Goal: Information Seeking & Learning: Check status

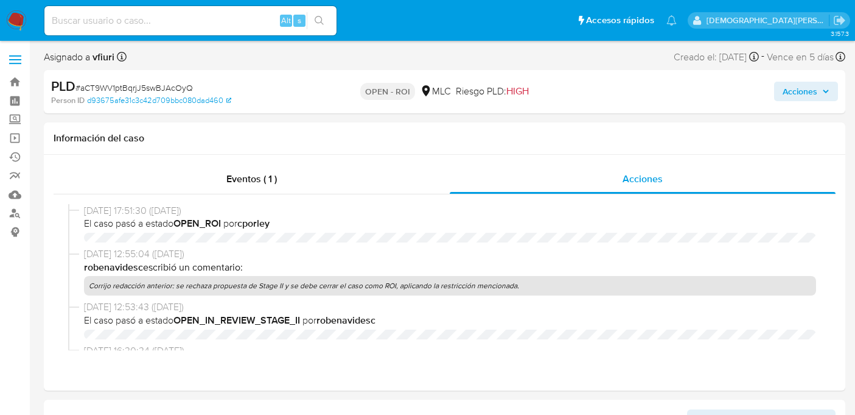
select select "10"
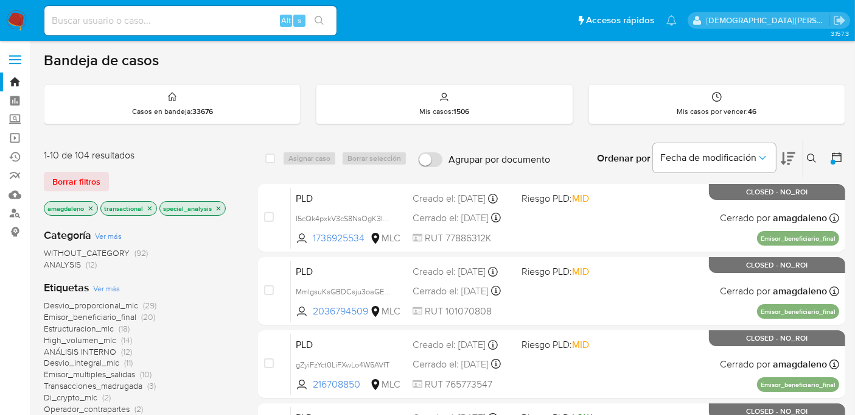
click at [839, 157] on icon at bounding box center [837, 157] width 12 height 12
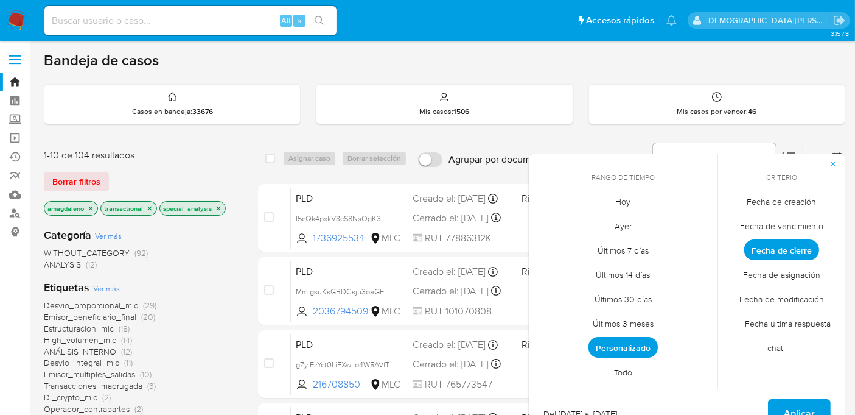
click at [631, 341] on span "Personalizado" at bounding box center [623, 347] width 69 height 21
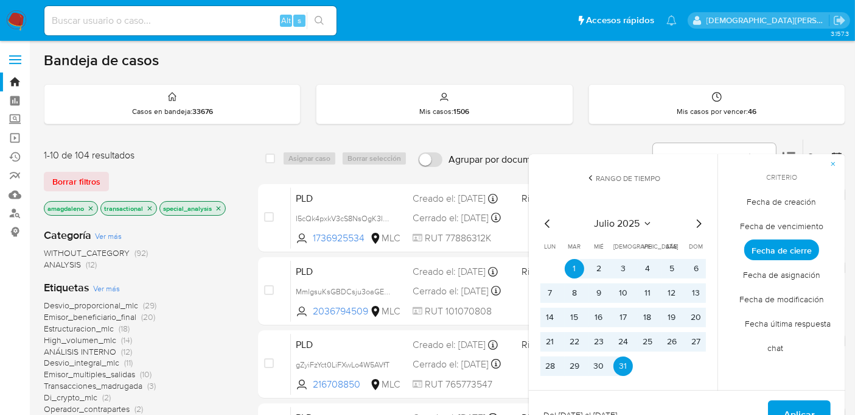
click at [696, 223] on icon "Mes siguiente" at bounding box center [698, 223] width 15 height 15
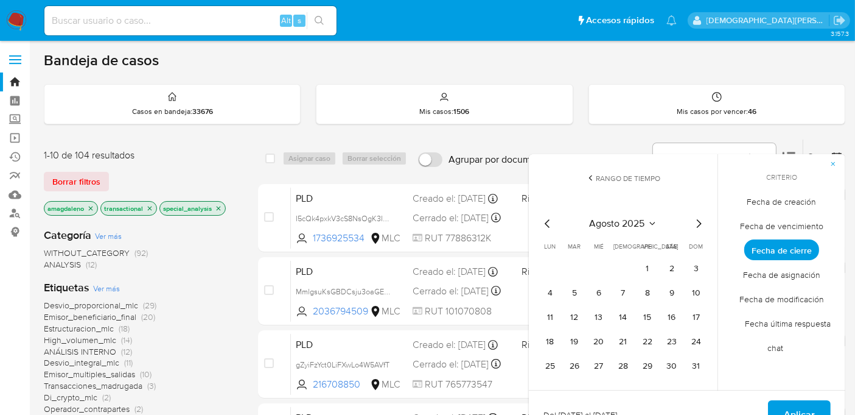
click at [544, 221] on icon "Mes anterior" at bounding box center [548, 223] width 15 height 15
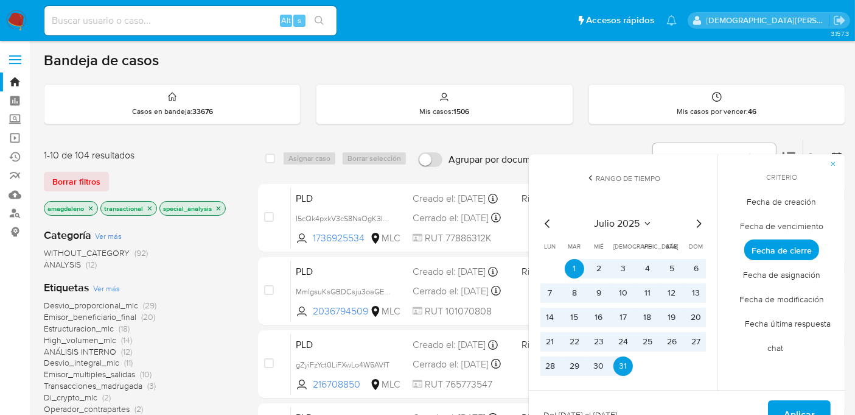
click at [551, 223] on icon "Mes anterior" at bounding box center [548, 223] width 15 height 15
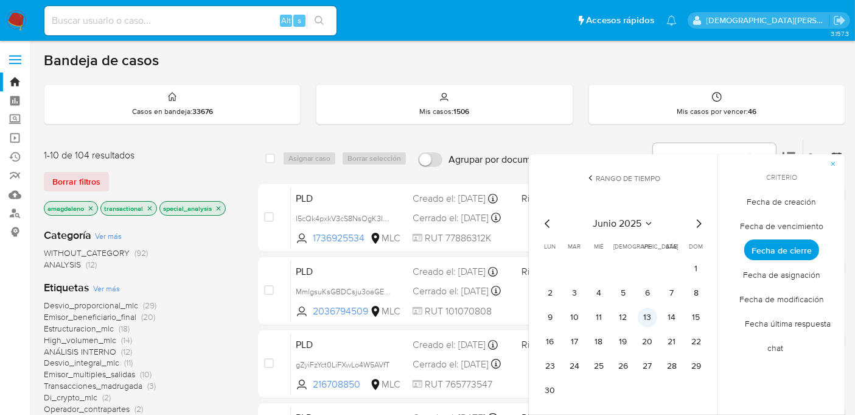
click at [646, 315] on button "13" at bounding box center [647, 316] width 19 height 19
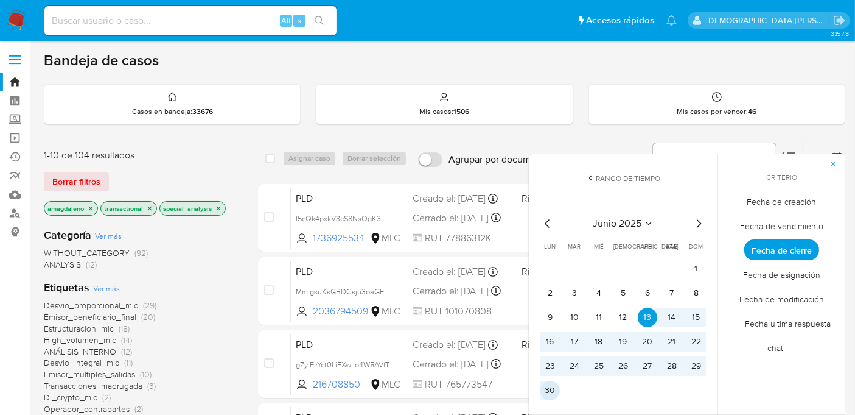
click at [548, 391] on button "30" at bounding box center [550, 389] width 19 height 19
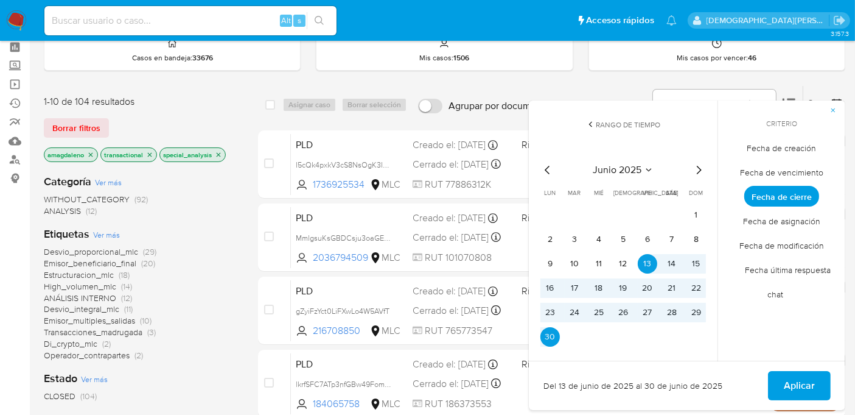
scroll to position [135, 0]
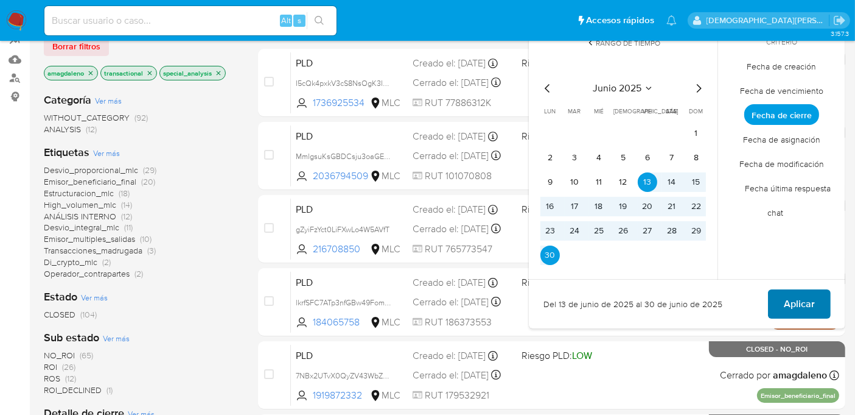
click at [786, 299] on span "Aplicar" at bounding box center [799, 303] width 31 height 27
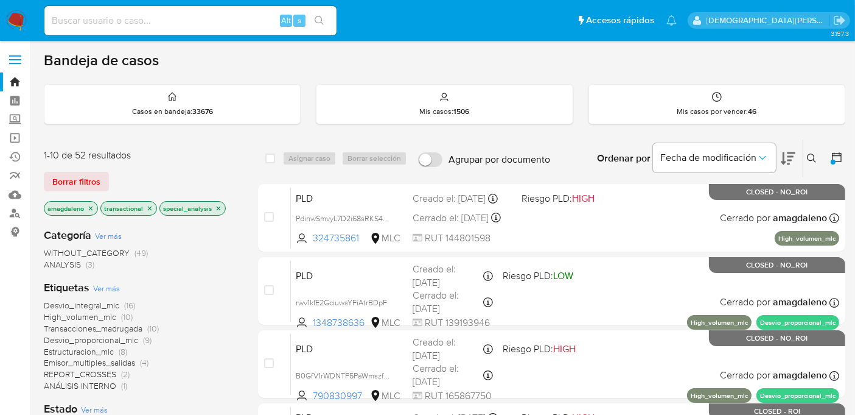
click at [93, 209] on icon "close-filter" at bounding box center [90, 208] width 7 height 7
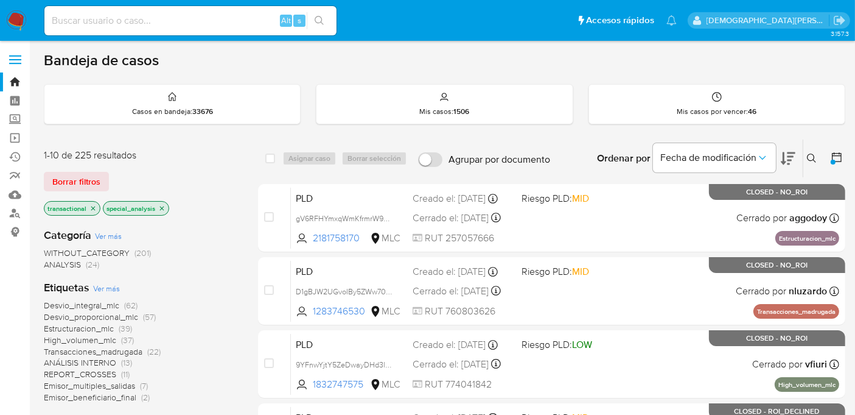
click at [94, 207] on icon "close-filter" at bounding box center [92, 208] width 7 height 7
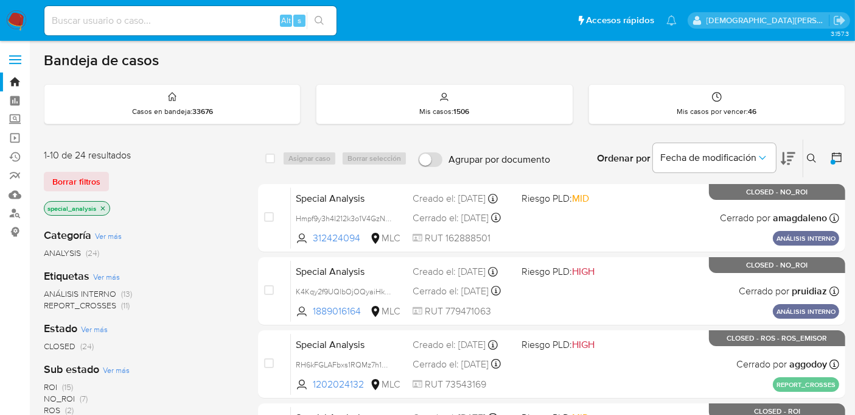
click at [101, 207] on icon "close-filter" at bounding box center [102, 208] width 7 height 7
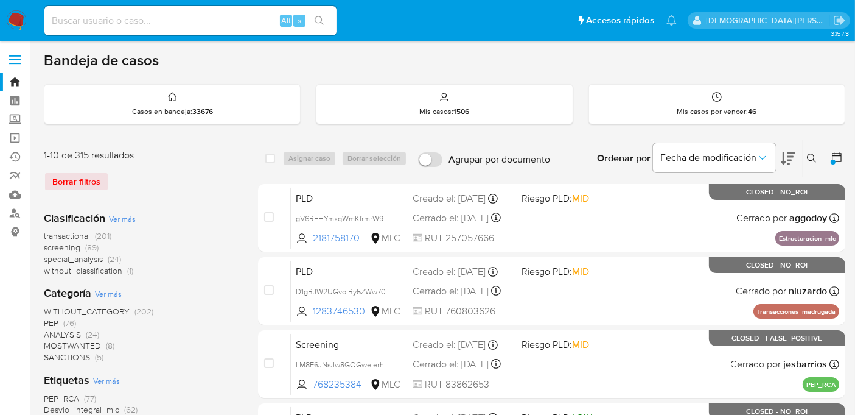
click at [838, 155] on icon at bounding box center [837, 157] width 12 height 12
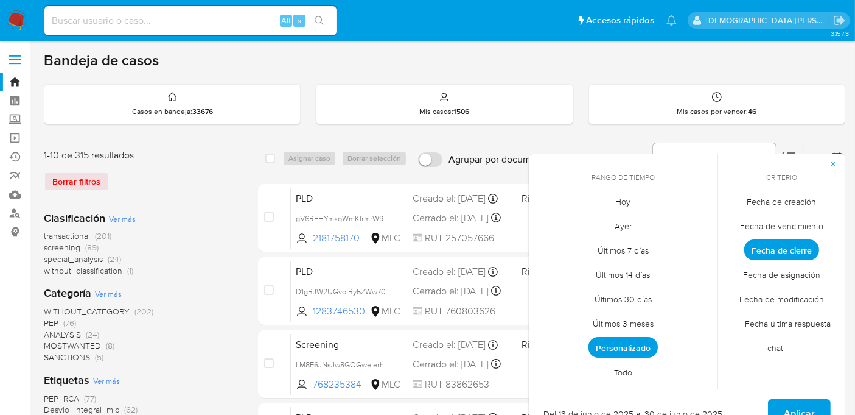
click at [774, 201] on span "Fecha de creación" at bounding box center [782, 201] width 95 height 25
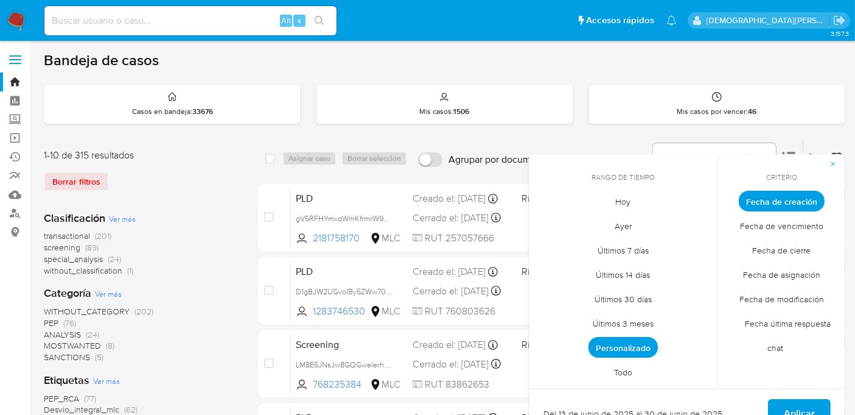
click at [604, 341] on span "Personalizado" at bounding box center [623, 347] width 69 height 21
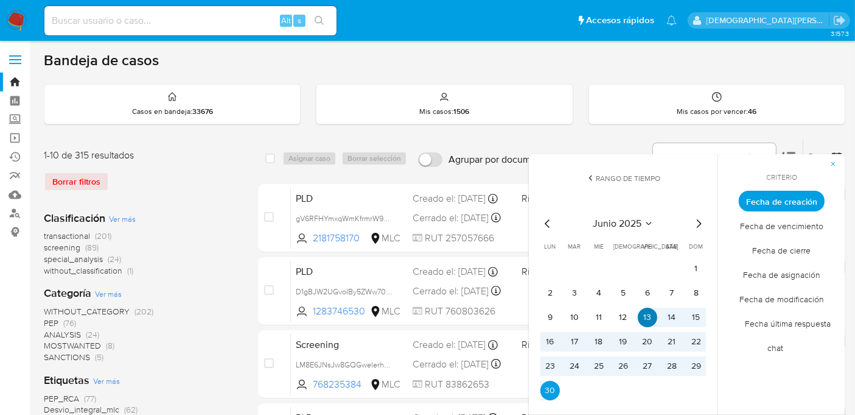
click at [648, 319] on button "13" at bounding box center [647, 316] width 19 height 19
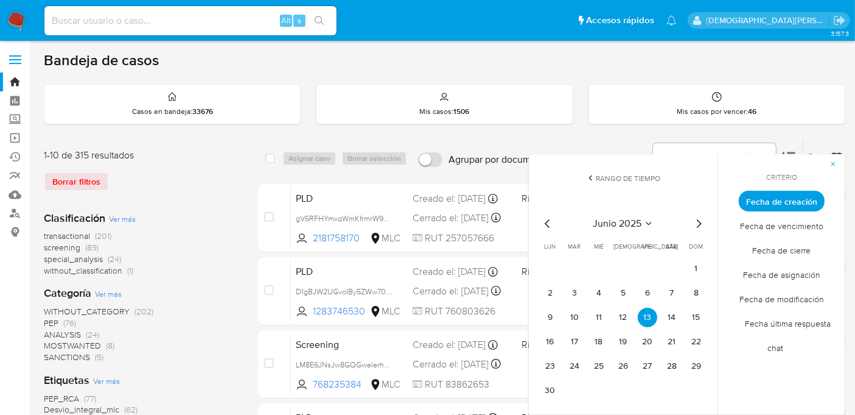
click at [697, 222] on icon "Mes siguiente" at bounding box center [698, 223] width 15 height 15
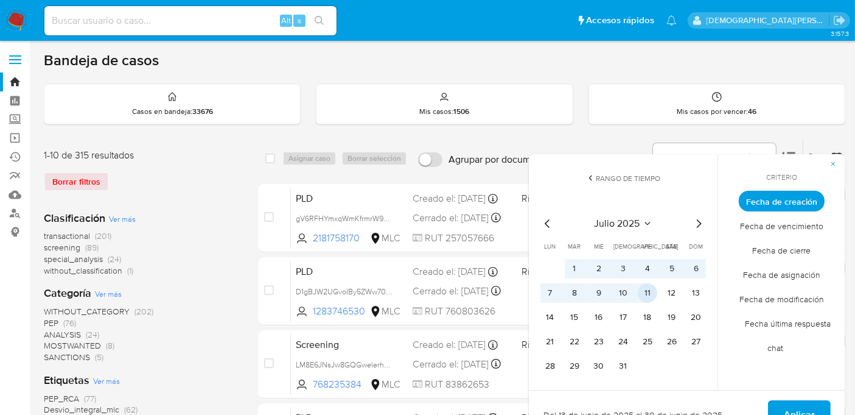
click at [642, 292] on button "11" at bounding box center [647, 292] width 19 height 19
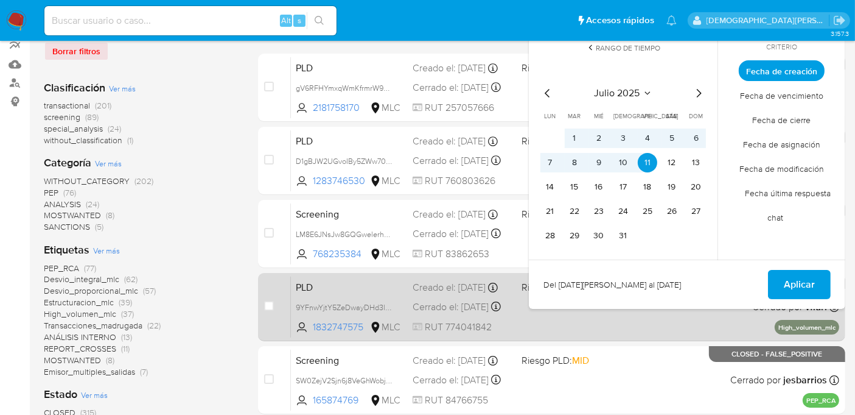
scroll to position [135, 0]
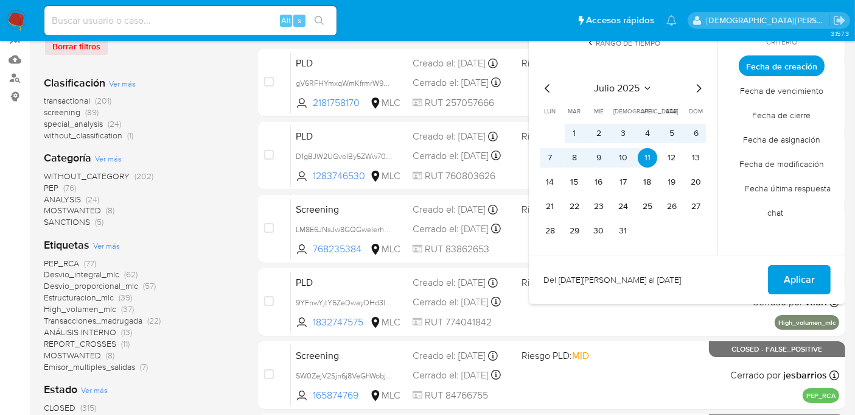
drag, startPoint x: 808, startPoint y: 279, endPoint x: 648, endPoint y: 267, distance: 159.9
click at [808, 278] on span "Aplicar" at bounding box center [799, 279] width 31 height 27
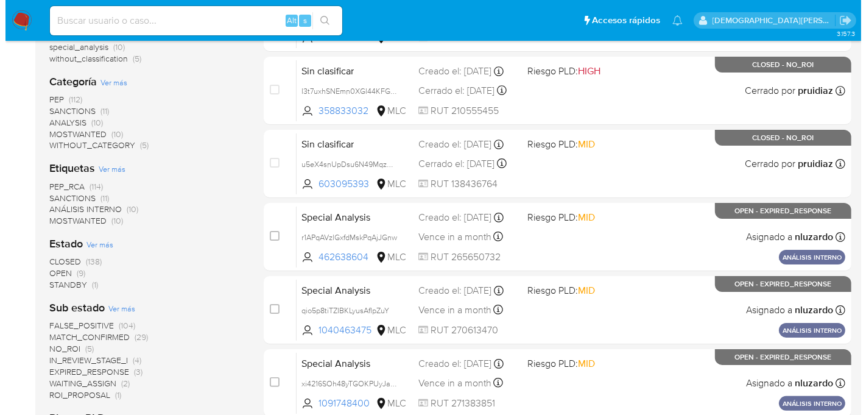
scroll to position [270, 0]
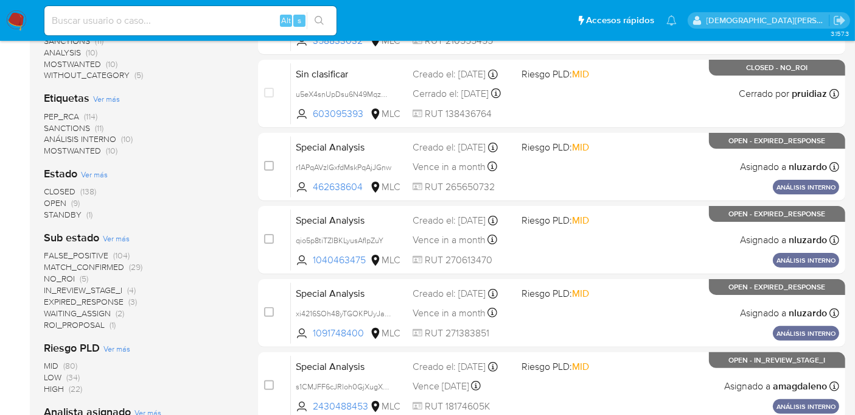
click at [102, 173] on span "Ver más" at bounding box center [94, 174] width 27 height 11
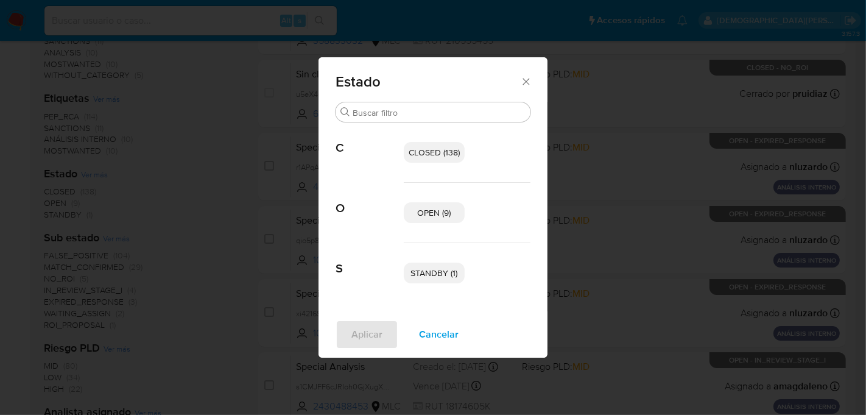
click at [440, 205] on p "OPEN (9)" at bounding box center [434, 212] width 61 height 21
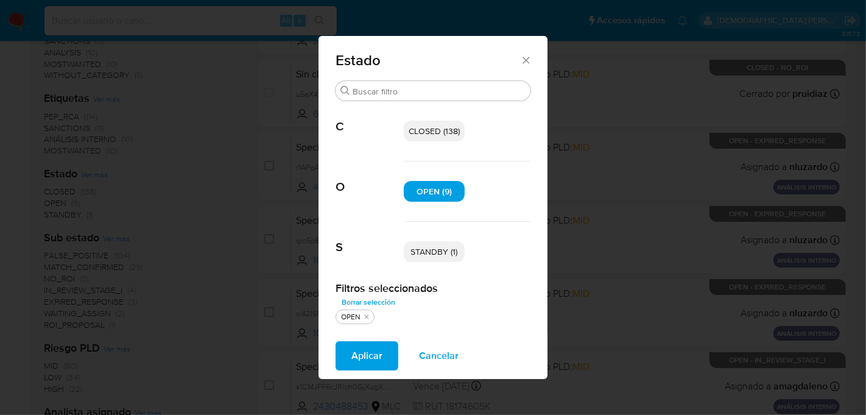
click at [446, 255] on span "STANDBY (1)" at bounding box center [434, 251] width 47 height 12
click at [362, 359] on span "Aplicar" at bounding box center [366, 355] width 31 height 27
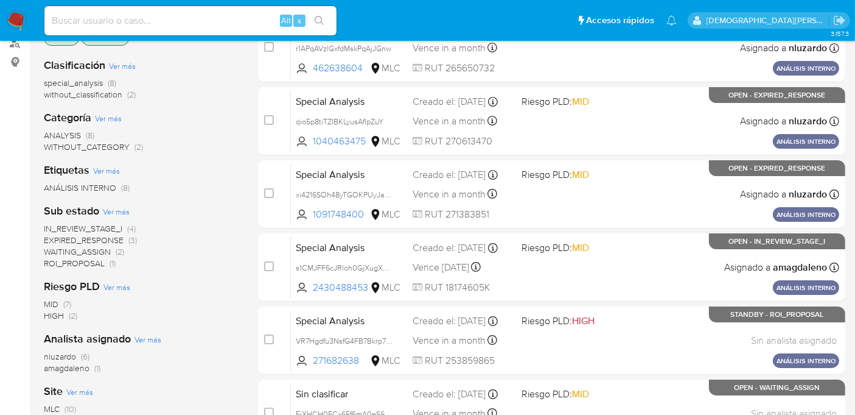
scroll to position [68, 0]
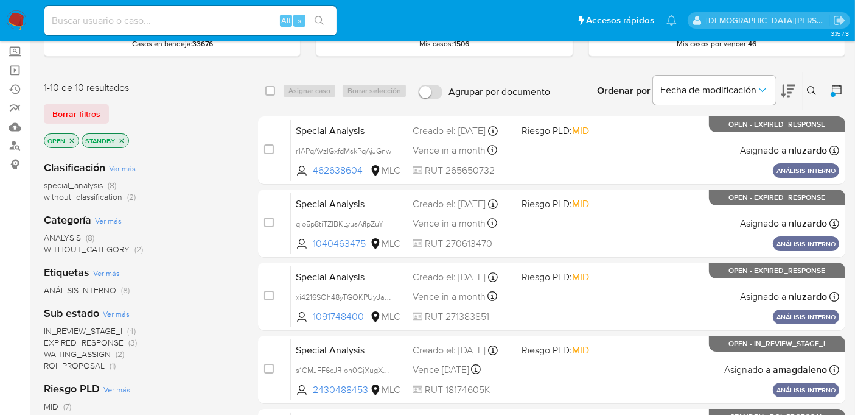
click at [69, 197] on span "without_classification" at bounding box center [83, 197] width 79 height 12
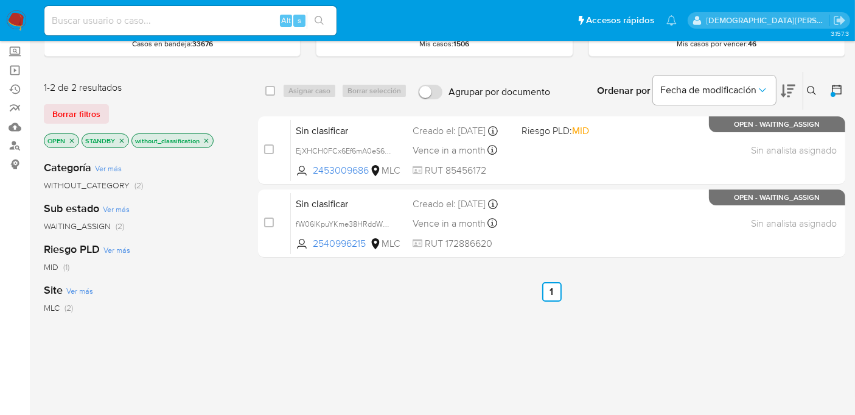
click at [206, 141] on icon "close-filter" at bounding box center [206, 140] width 7 height 7
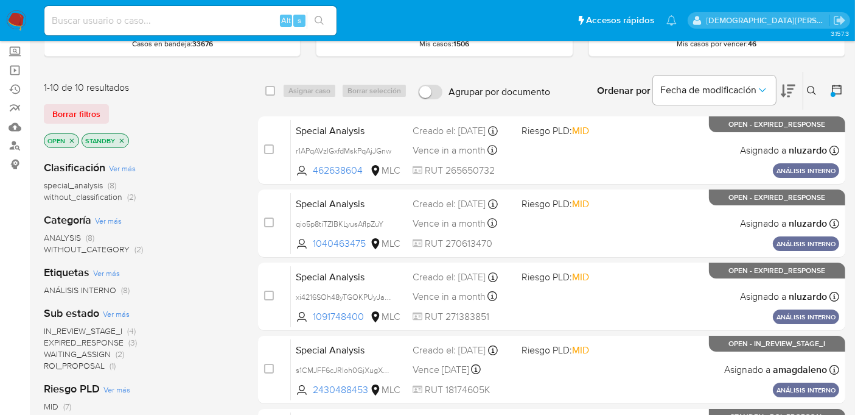
click at [121, 139] on icon "close-filter" at bounding box center [122, 140] width 4 height 4
click at [71, 138] on icon "close-filter" at bounding box center [71, 140] width 7 height 7
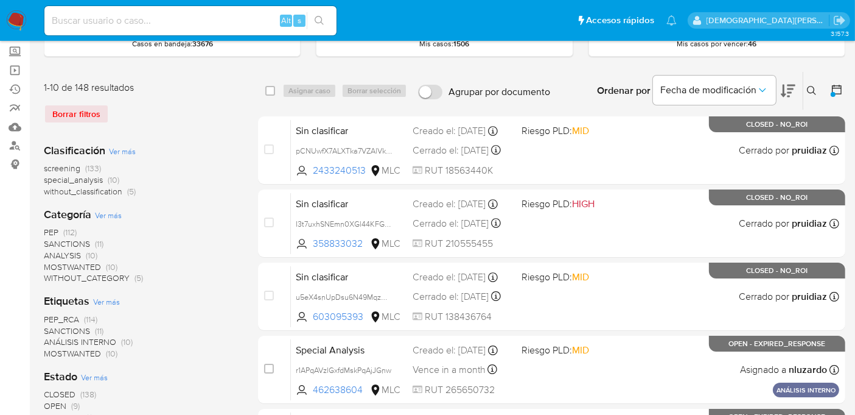
click at [836, 88] on icon at bounding box center [837, 89] width 12 height 12
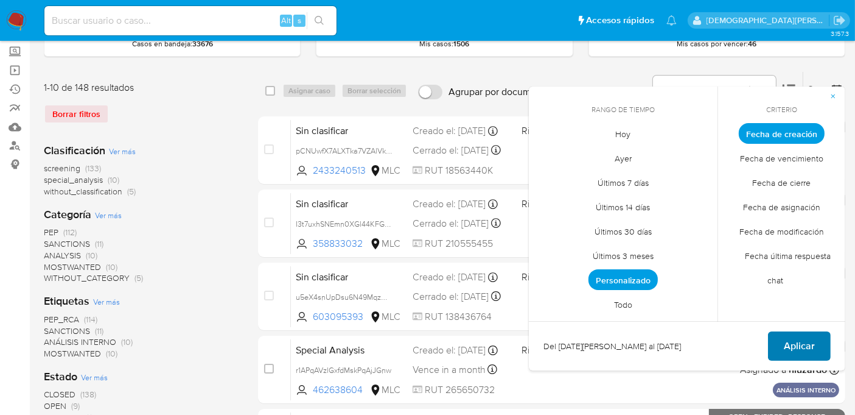
click at [803, 345] on span "Aplicar" at bounding box center [799, 345] width 31 height 27
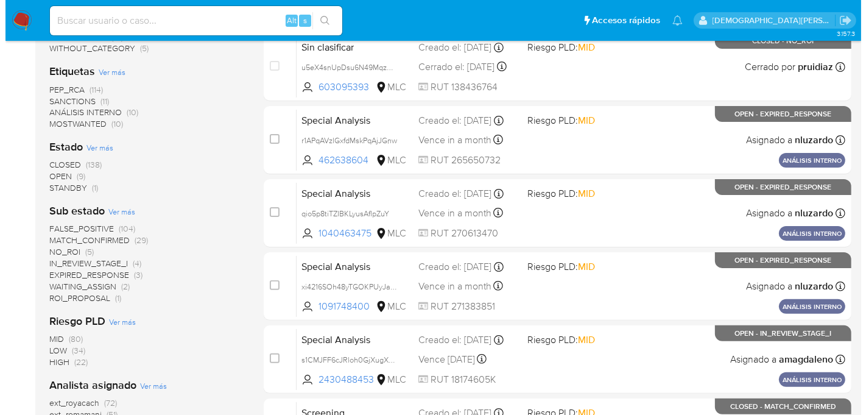
scroll to position [270, 0]
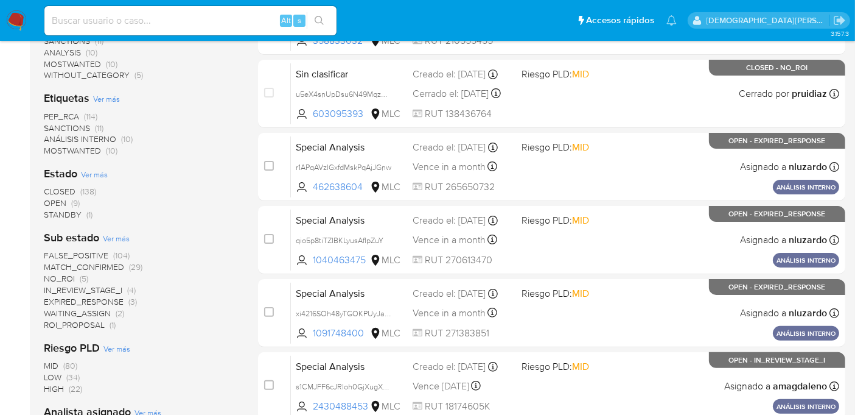
click at [90, 177] on span "Ver más" at bounding box center [94, 174] width 27 height 11
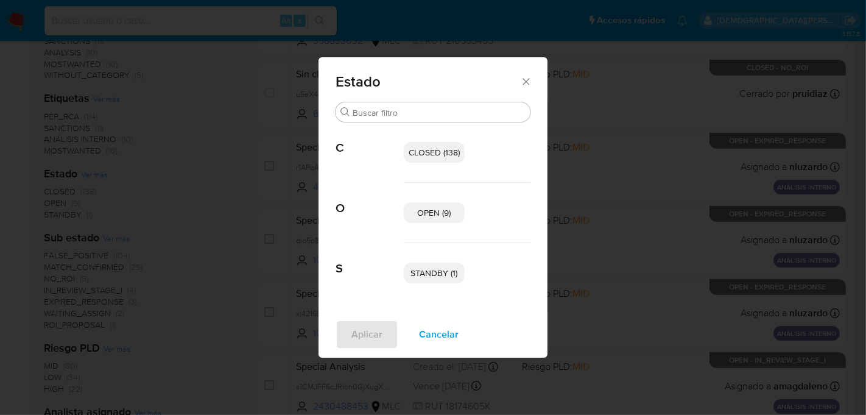
click at [436, 218] on span "OPEN (9)" at bounding box center [434, 212] width 33 height 12
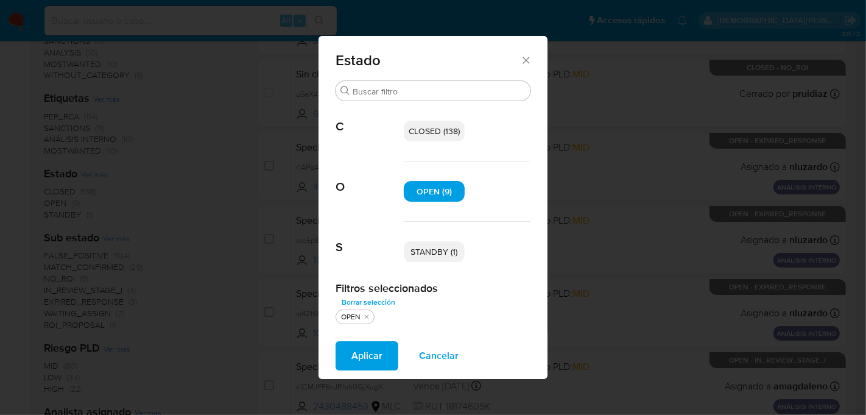
click at [438, 249] on span "STANDBY (1)" at bounding box center [434, 251] width 47 height 12
click at [369, 355] on span "Aplicar" at bounding box center [366, 355] width 31 height 27
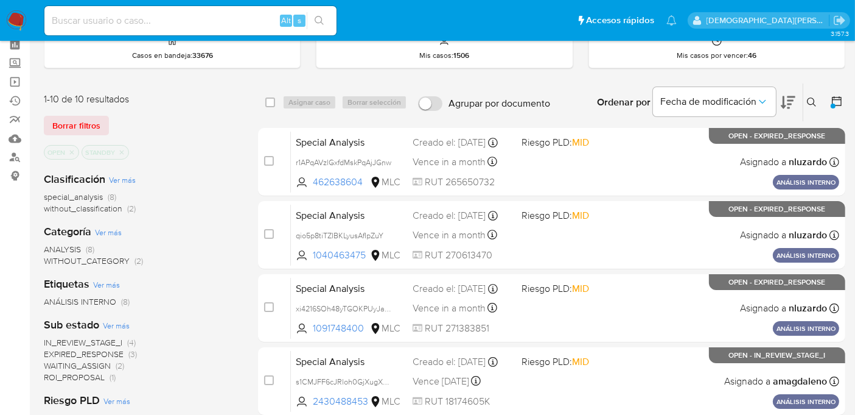
scroll to position [68, 0]
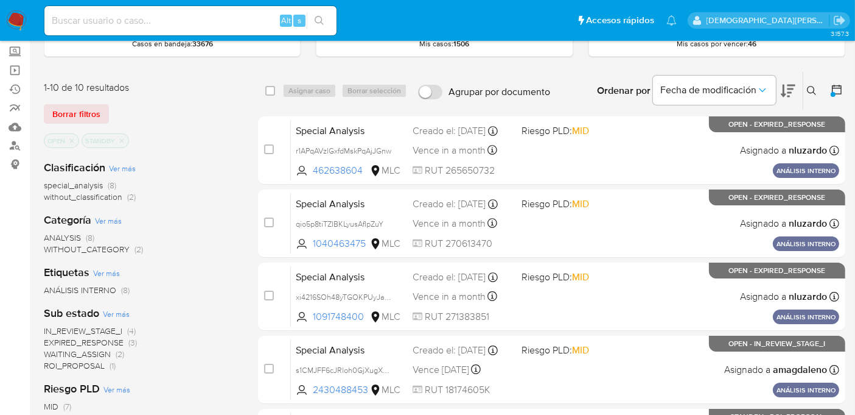
click at [80, 193] on span "without_classification" at bounding box center [83, 197] width 79 height 12
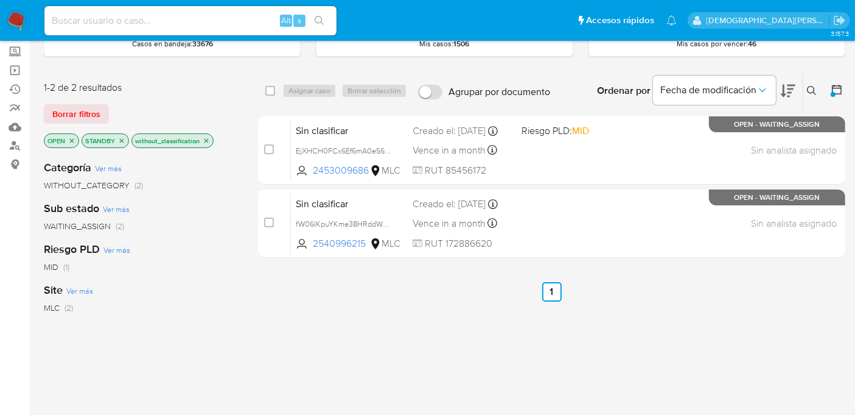
click at [206, 139] on icon "close-filter" at bounding box center [207, 140] width 4 height 4
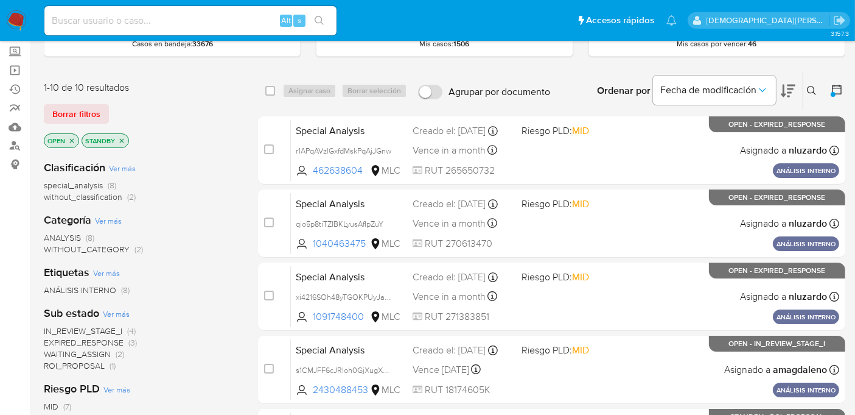
click at [77, 185] on span "special_analysis" at bounding box center [73, 185] width 59 height 12
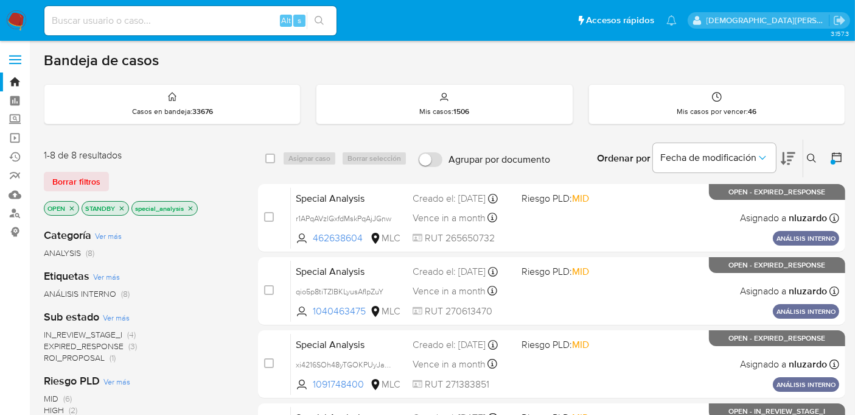
click at [183, 288] on div "ANÁLISIS INTERNO (8)" at bounding box center [141, 294] width 195 height 12
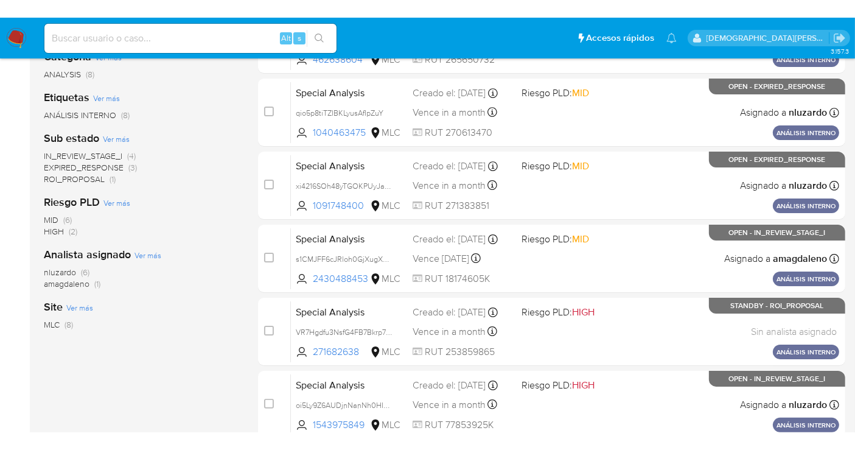
scroll to position [61, 0]
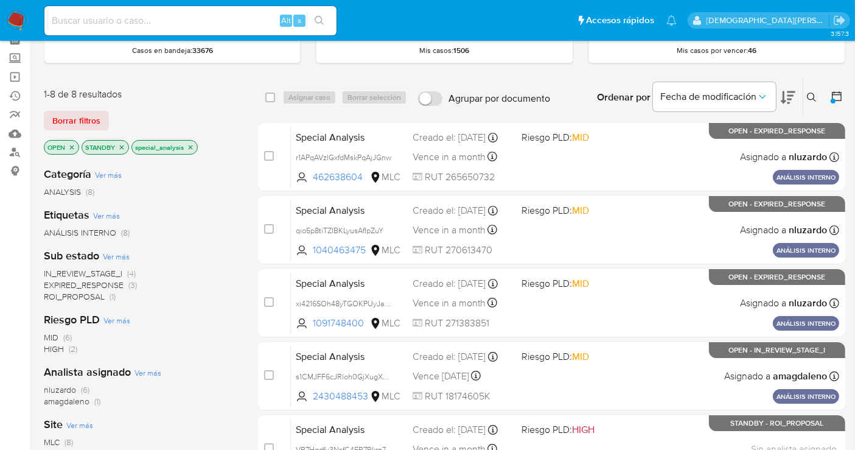
click at [203, 240] on div "Categoría Ver más ANALYSIS (8) Etiquetas Ver más ANÁLISIS INTERNO (8) Sub estad…" at bounding box center [141, 364] width 195 height 414
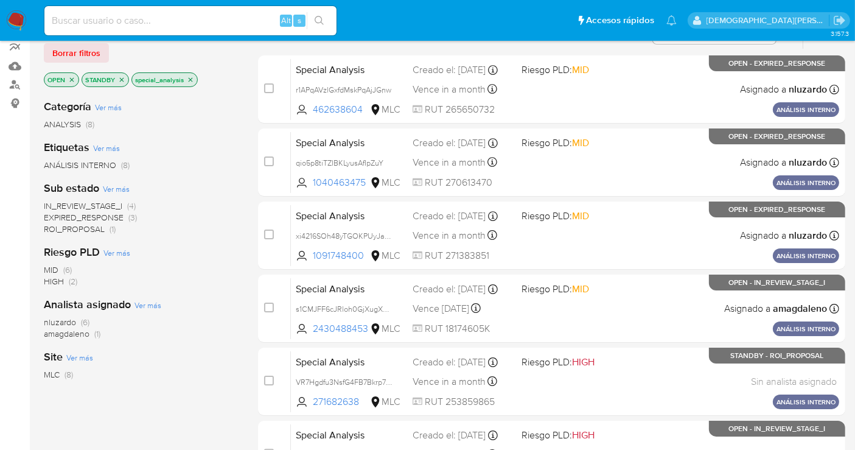
scroll to position [0, 0]
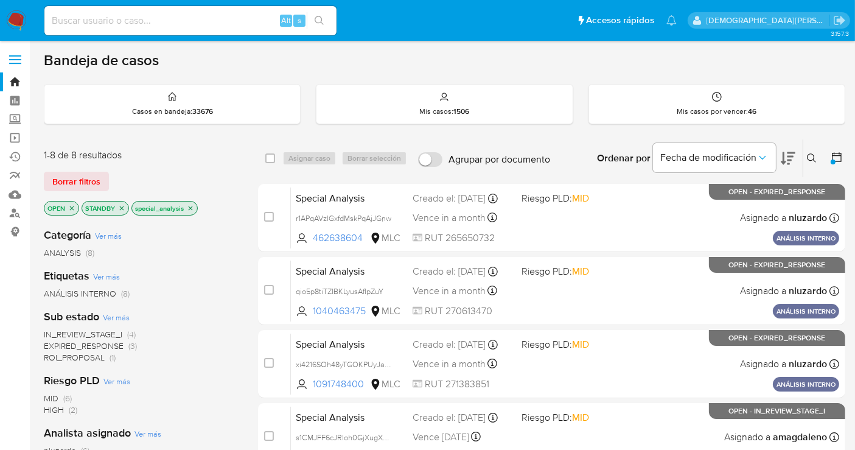
click at [189, 208] on icon "close-filter" at bounding box center [191, 208] width 4 height 4
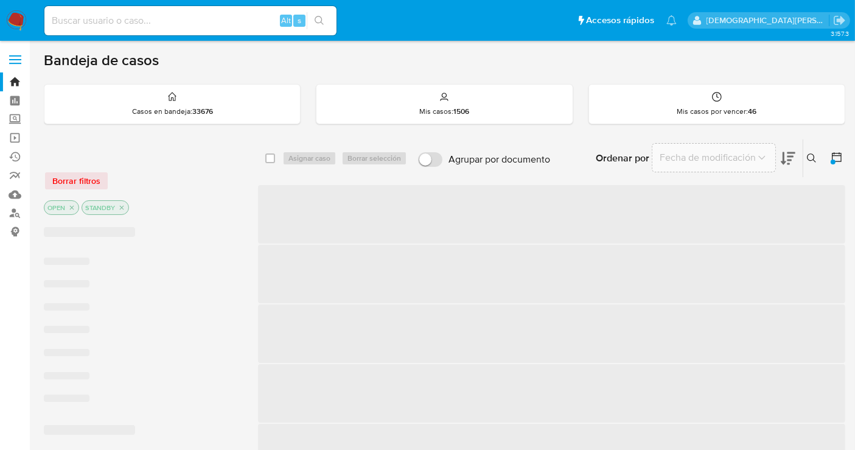
click at [120, 206] on icon "close-filter" at bounding box center [121, 207] width 7 height 7
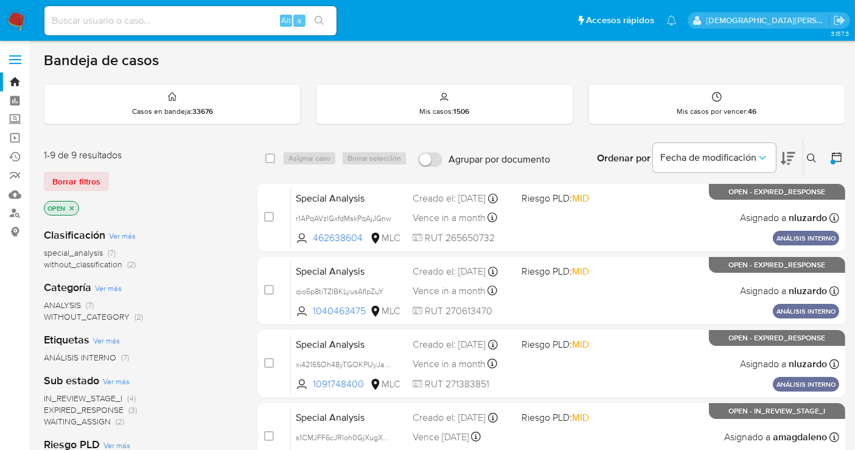
click at [72, 208] on icon "close-filter" at bounding box center [71, 208] width 7 height 7
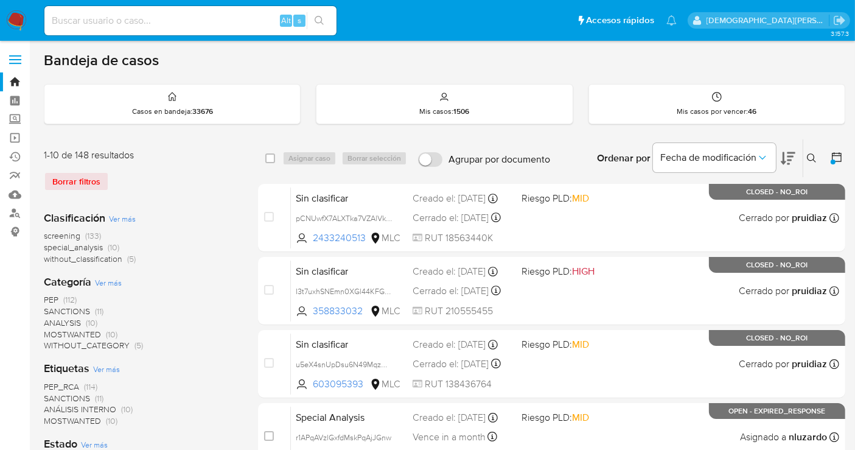
click at [836, 158] on icon at bounding box center [837, 157] width 12 height 12
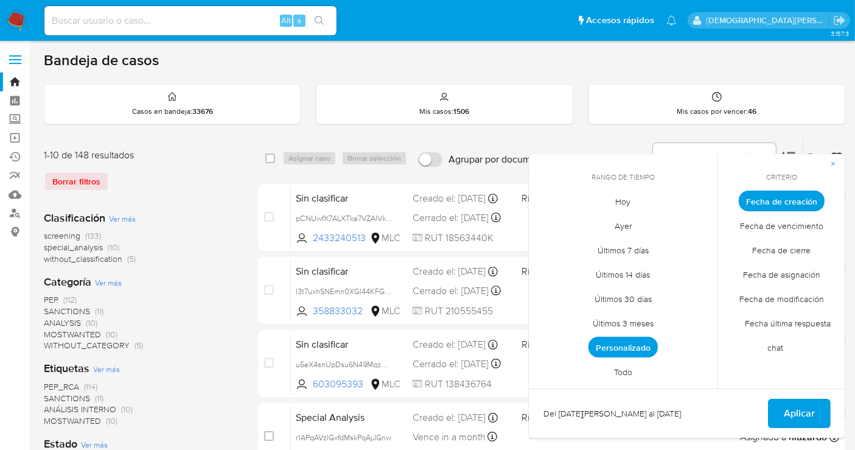
click at [620, 351] on span "Personalizado" at bounding box center [623, 347] width 69 height 21
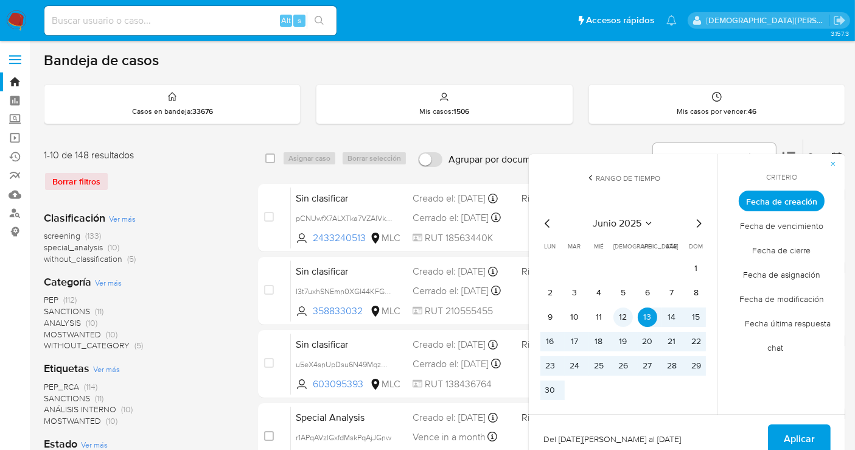
click at [624, 312] on button "12" at bounding box center [623, 316] width 19 height 19
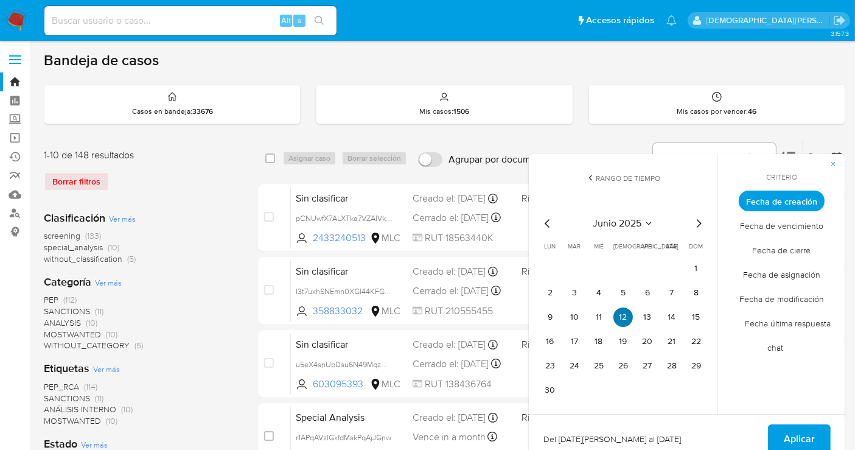
click at [624, 312] on button "12" at bounding box center [623, 316] width 19 height 19
click at [816, 414] on button "Aplicar" at bounding box center [799, 438] width 63 height 29
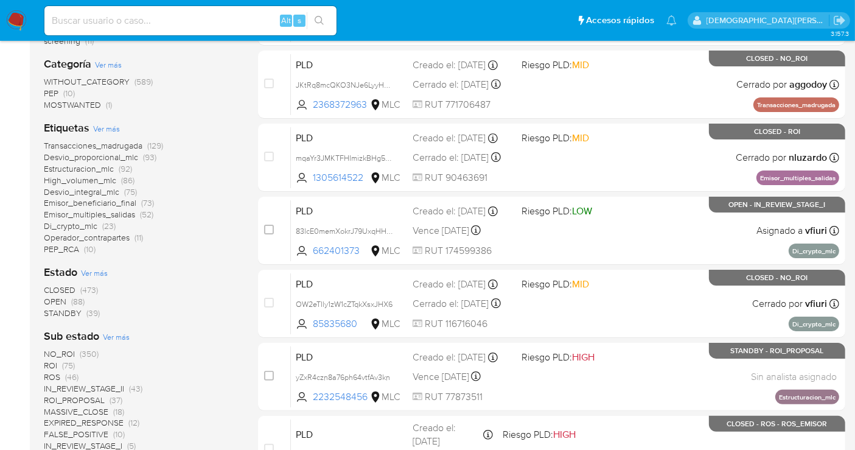
scroll to position [270, 0]
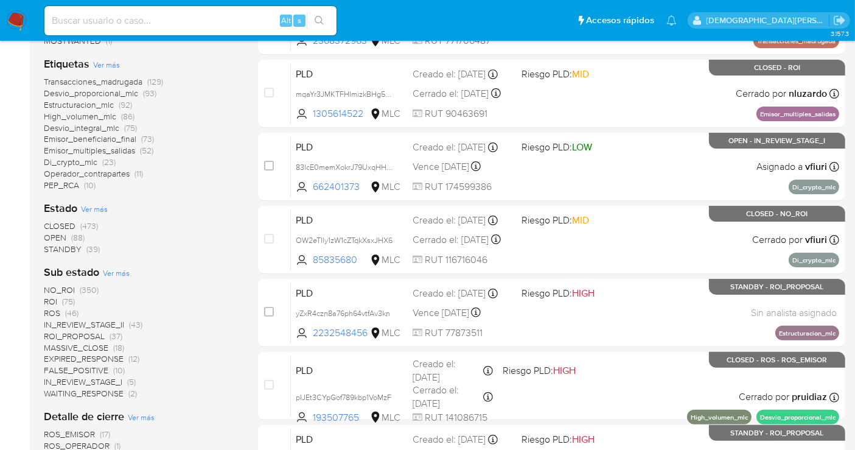
click at [91, 321] on span "IN_REVIEW_STAGE_II" at bounding box center [84, 324] width 80 height 12
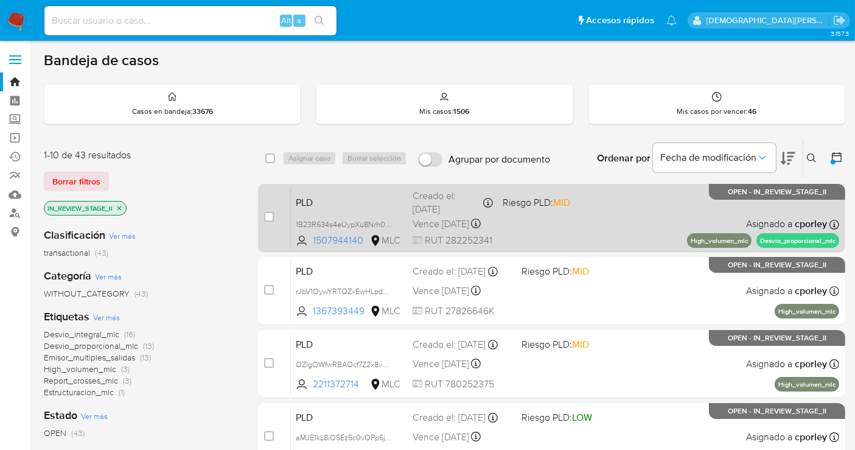
scroll to position [270, 0]
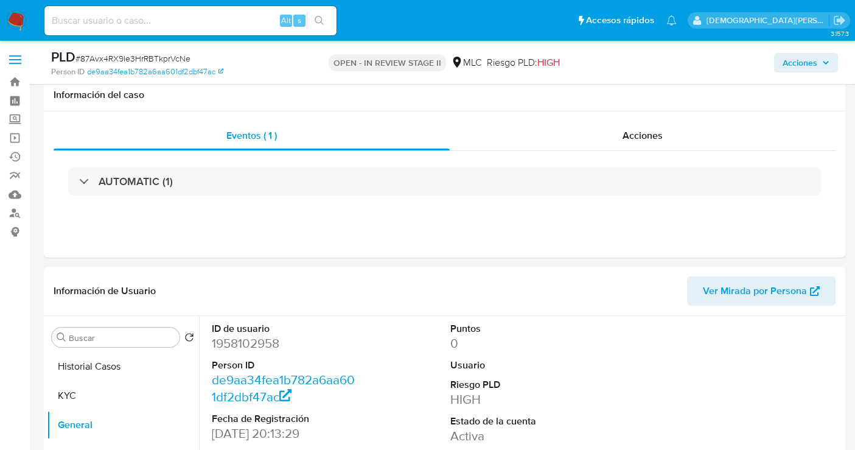
select select "10"
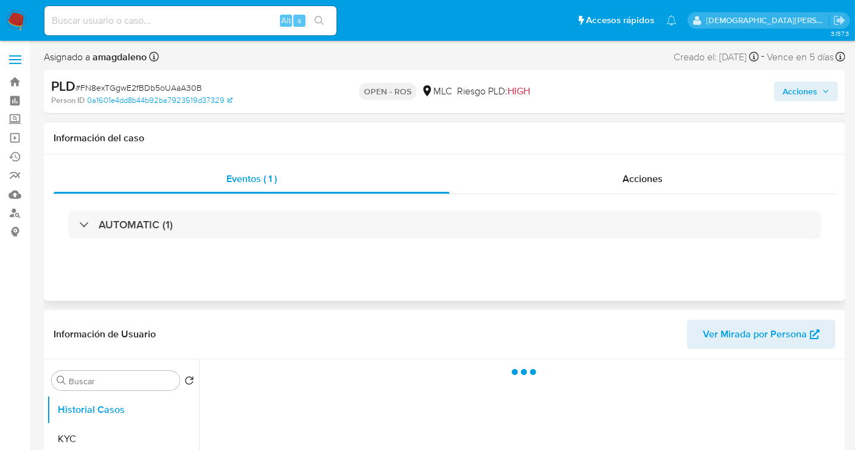
click at [546, 164] on div "Acciones" at bounding box center [643, 178] width 386 height 29
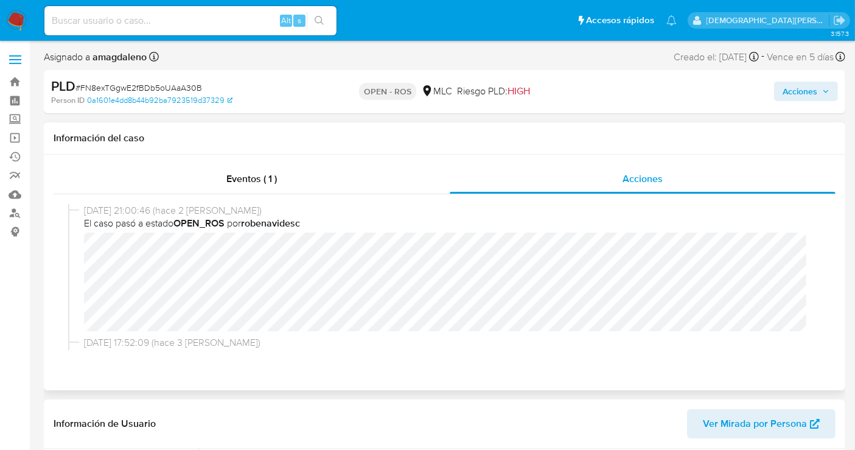
select select "10"
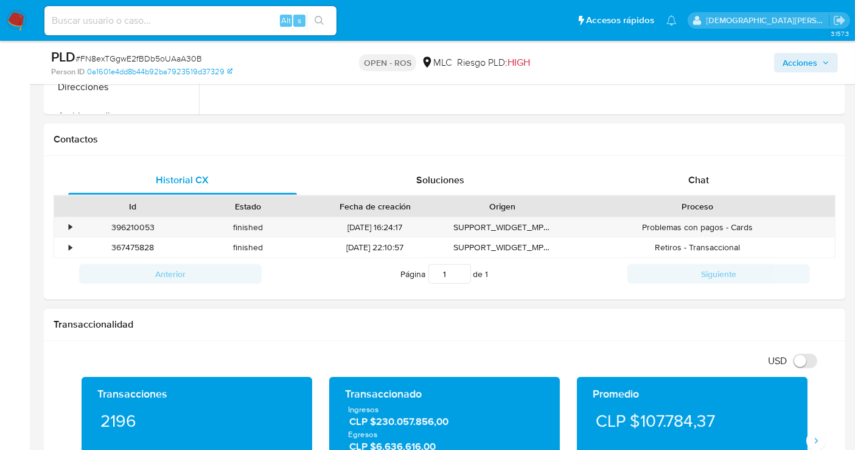
scroll to position [609, 0]
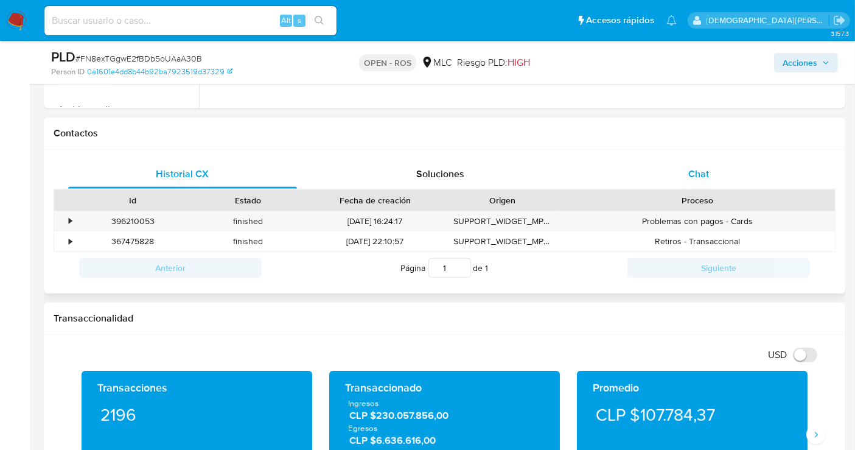
click at [704, 169] on span "Chat" at bounding box center [698, 174] width 21 height 14
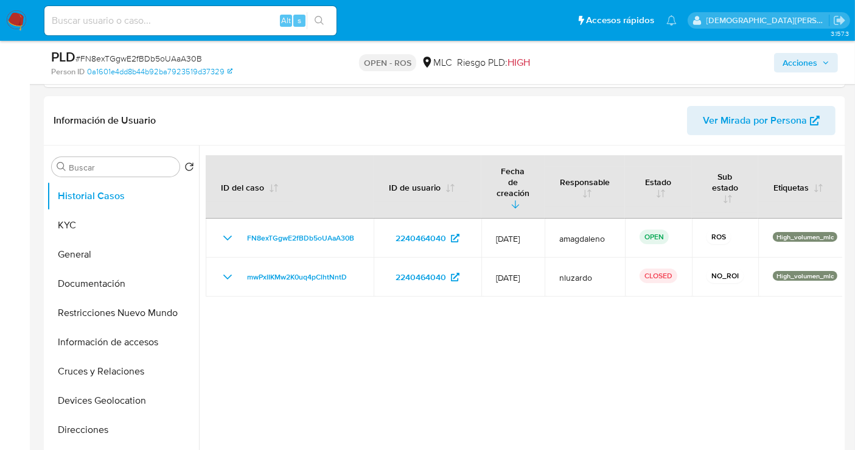
scroll to position [270, 0]
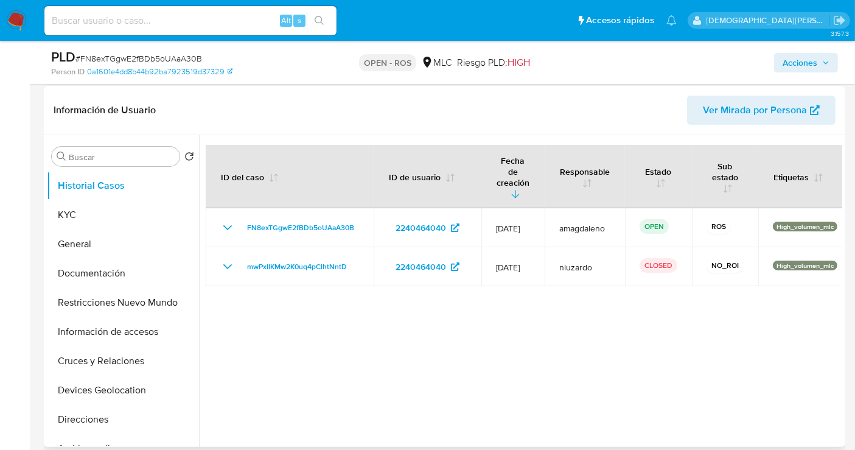
click at [617, 362] on div at bounding box center [520, 291] width 643 height 312
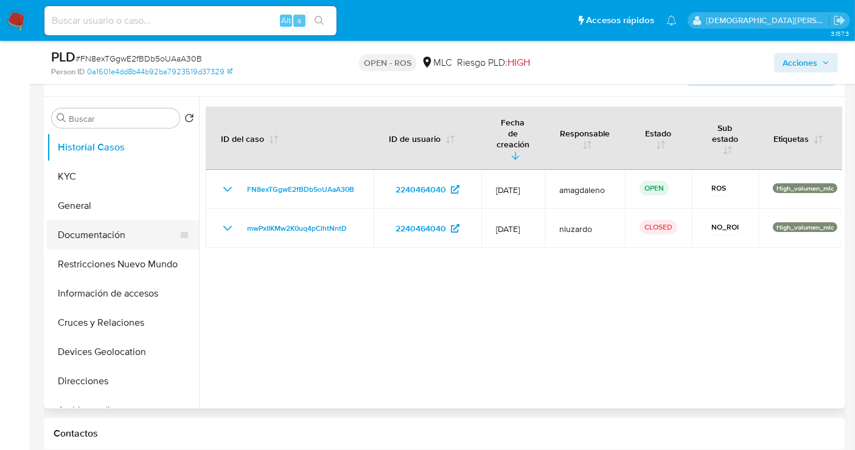
scroll to position [405, 0]
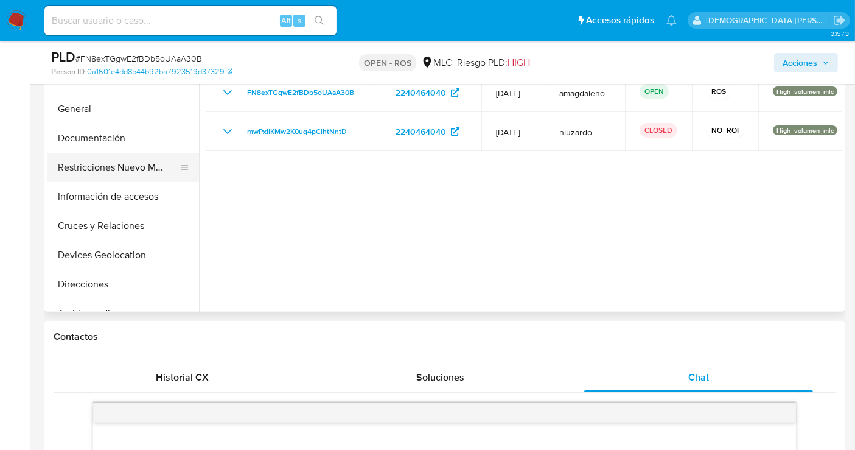
click at [75, 159] on button "Restricciones Nuevo Mundo" at bounding box center [118, 167] width 142 height 29
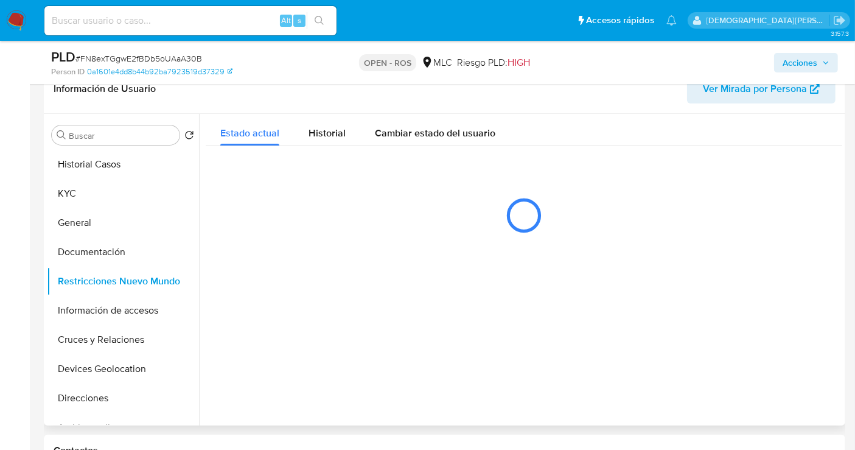
scroll to position [270, 0]
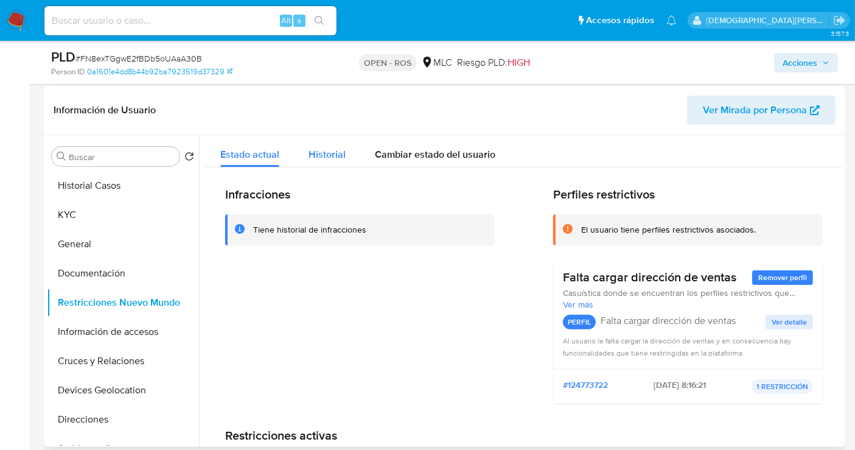
click at [328, 153] on span "Historial" at bounding box center [327, 154] width 37 height 14
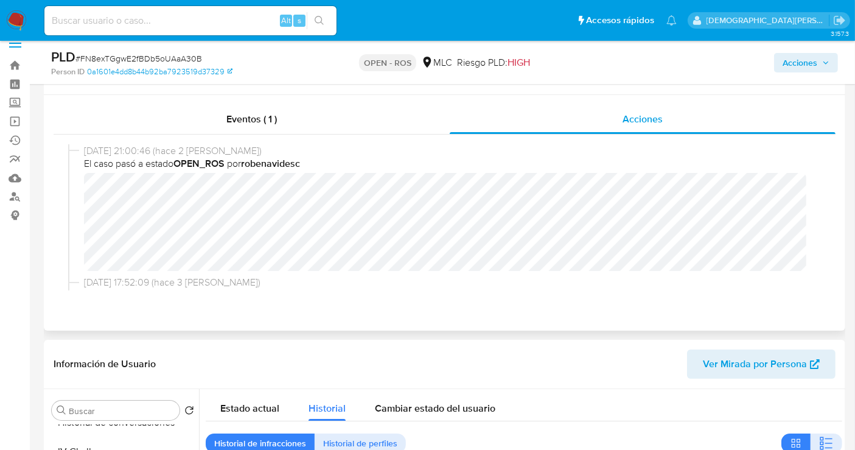
scroll to position [0, 0]
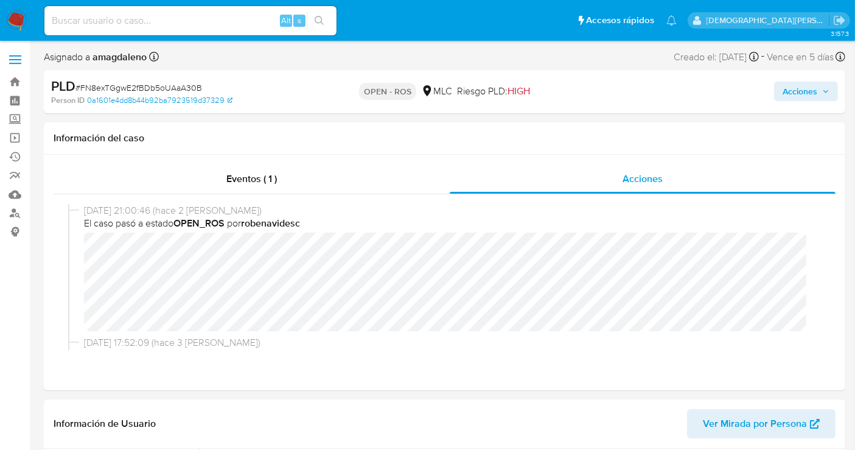
click at [280, 78] on div "PLD # FN8exTGgwE2fBDb5oUAaA30B" at bounding box center [180, 86] width 258 height 18
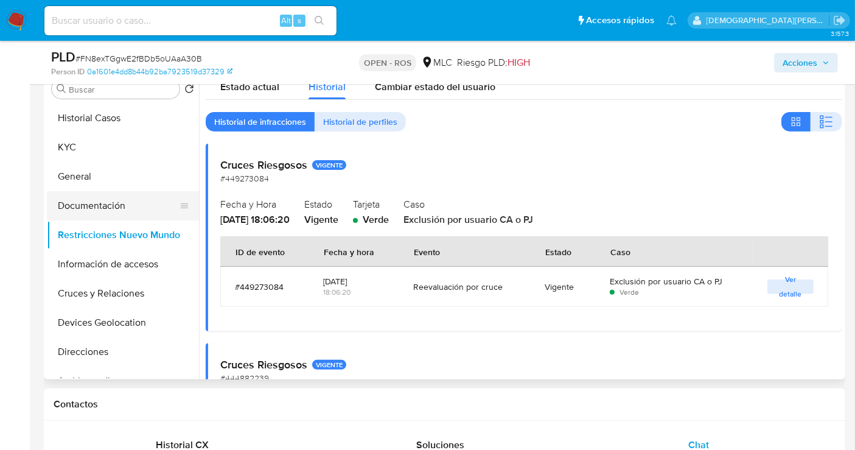
click at [110, 202] on button "Documentación" at bounding box center [118, 205] width 142 height 29
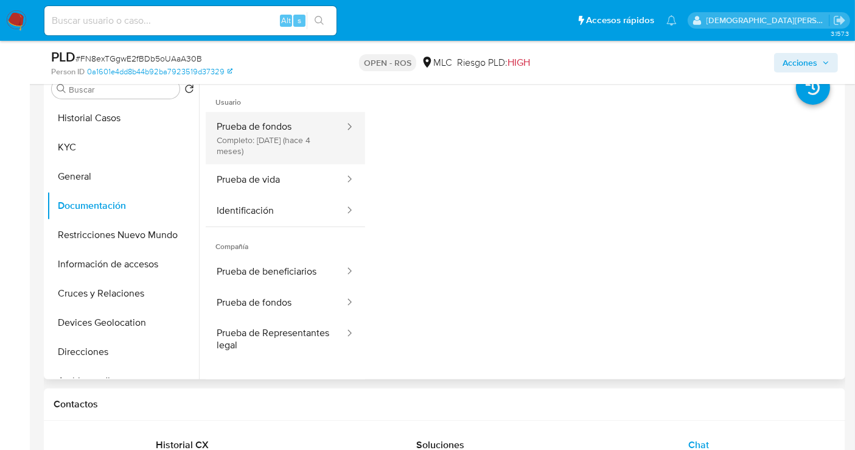
click at [301, 136] on button "Prueba de fondos Completo: 25/04/2025 (hace 4 meses)" at bounding box center [276, 138] width 140 height 52
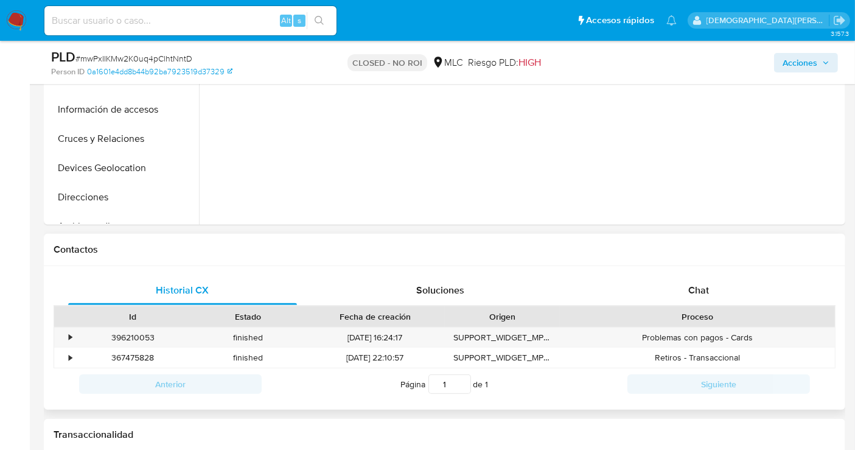
scroll to position [473, 0]
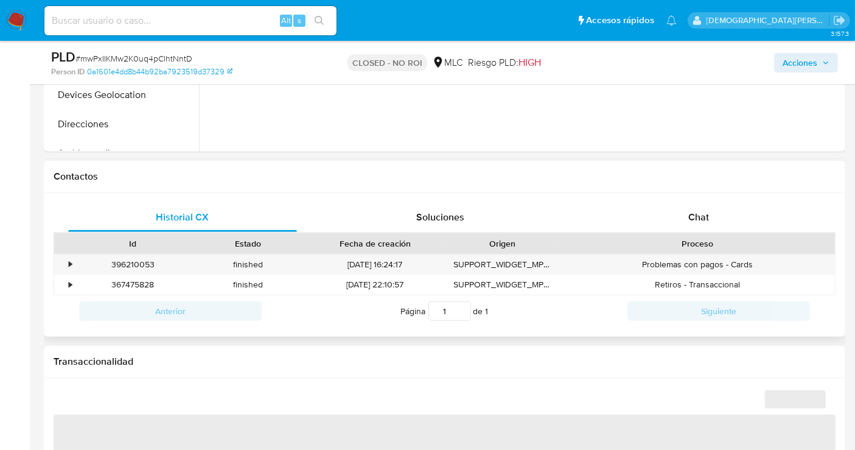
select select "10"
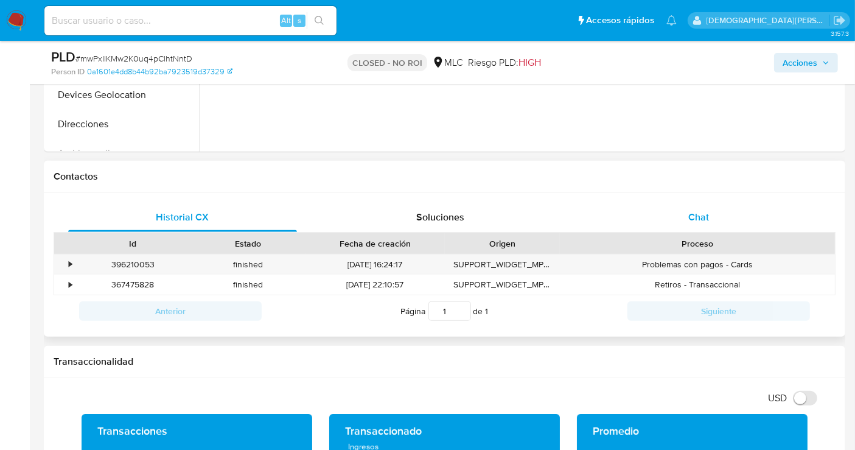
click at [674, 214] on div "Chat" at bounding box center [698, 217] width 229 height 29
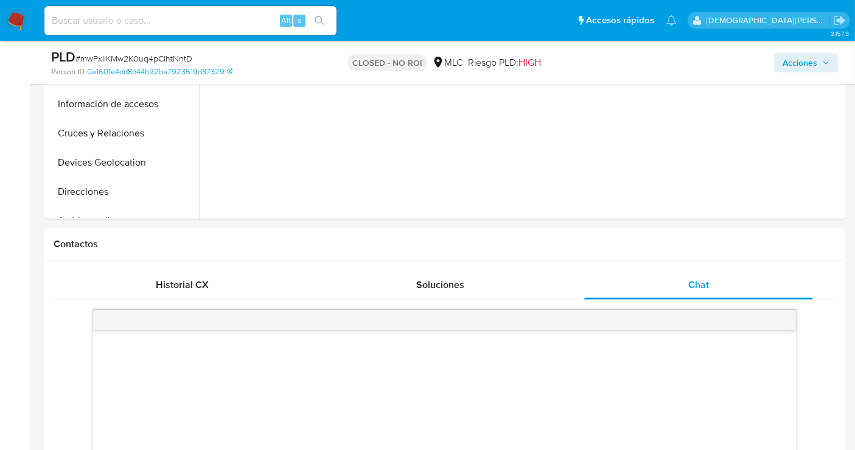
scroll to position [541, 0]
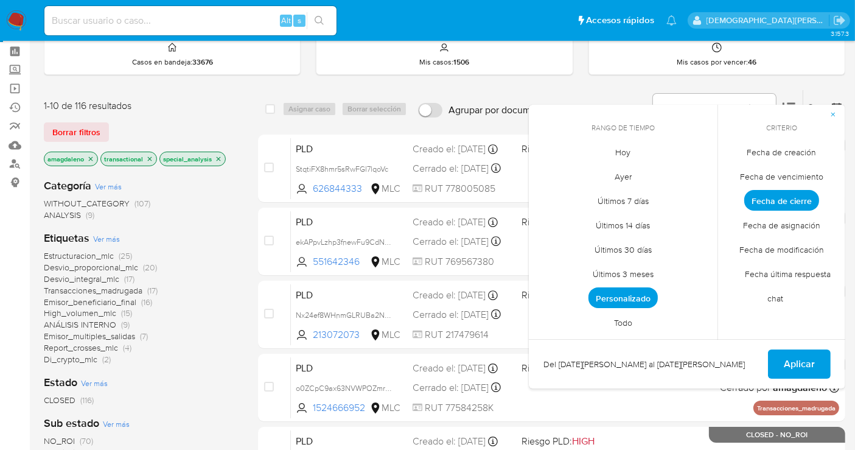
scroll to position [9, 0]
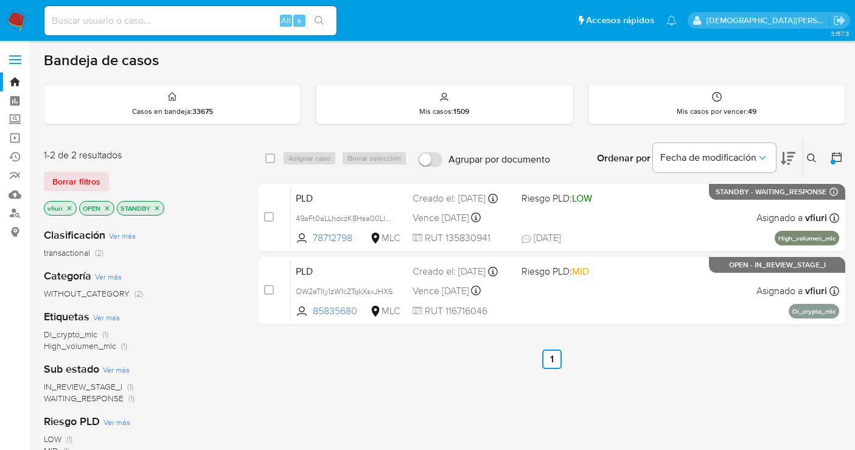
scroll to position [79, 0]
